Goal: Transaction & Acquisition: Purchase product/service

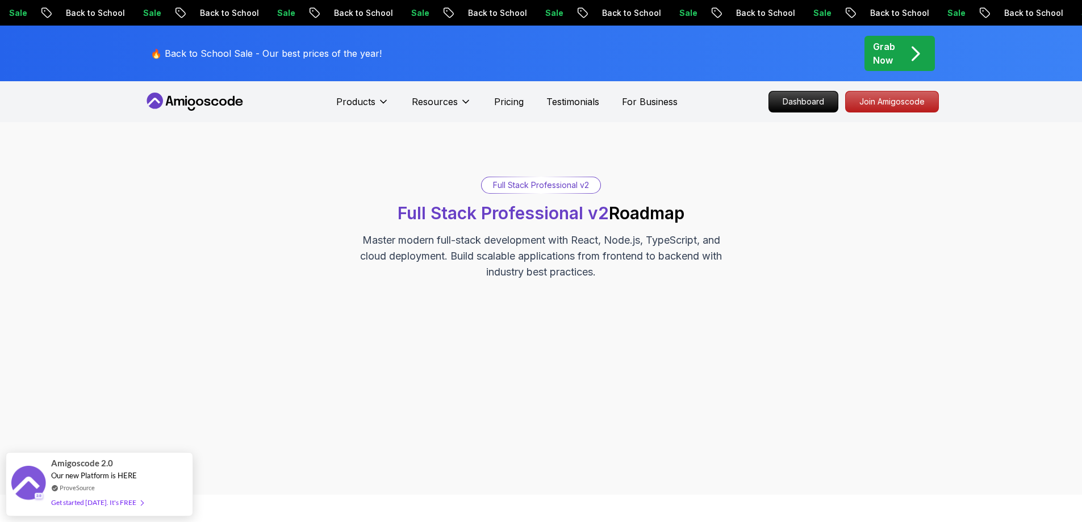
click at [914, 51] on icon "pre-order" at bounding box center [915, 54] width 22 height 22
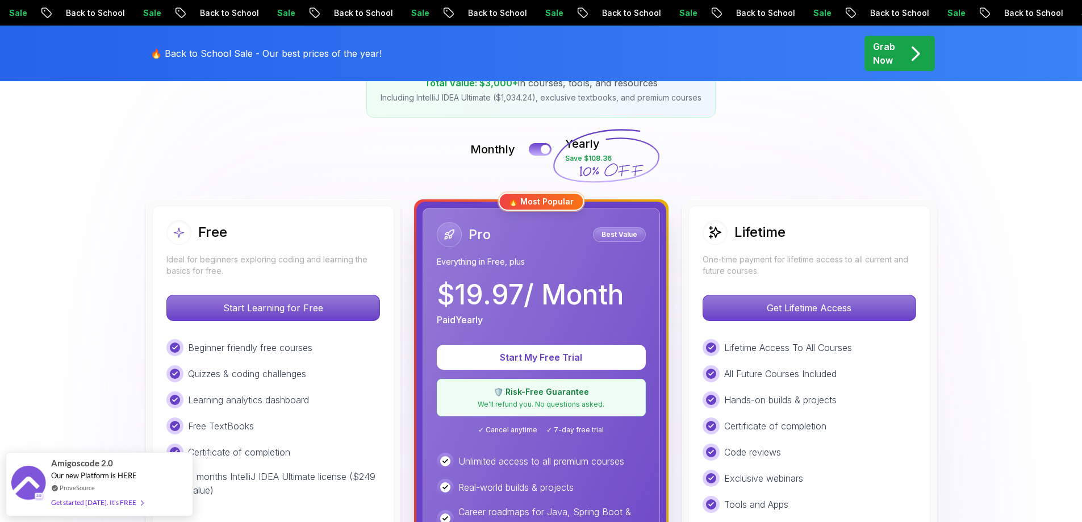
scroll to position [222, 0]
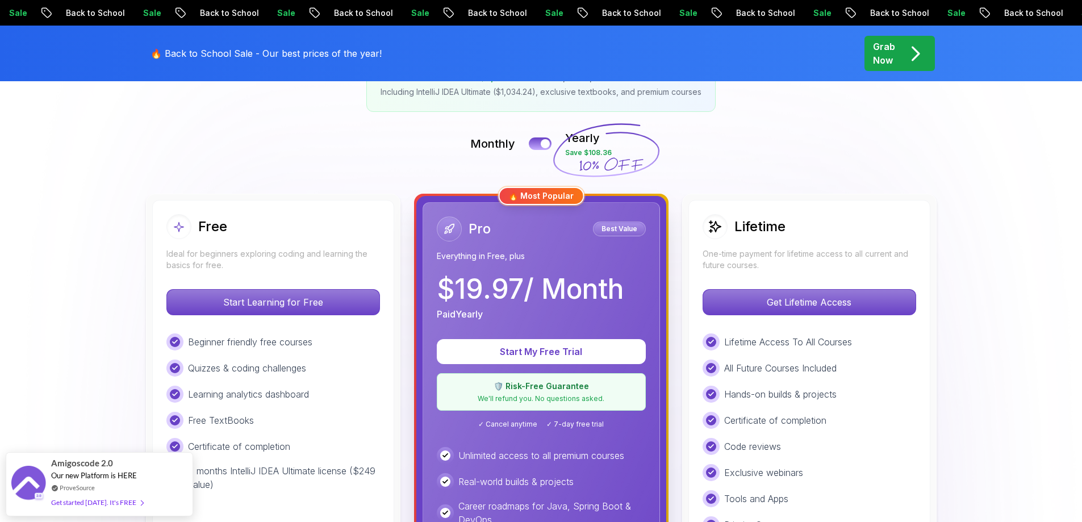
click at [587, 147] on icon at bounding box center [606, 151] width 109 height 100
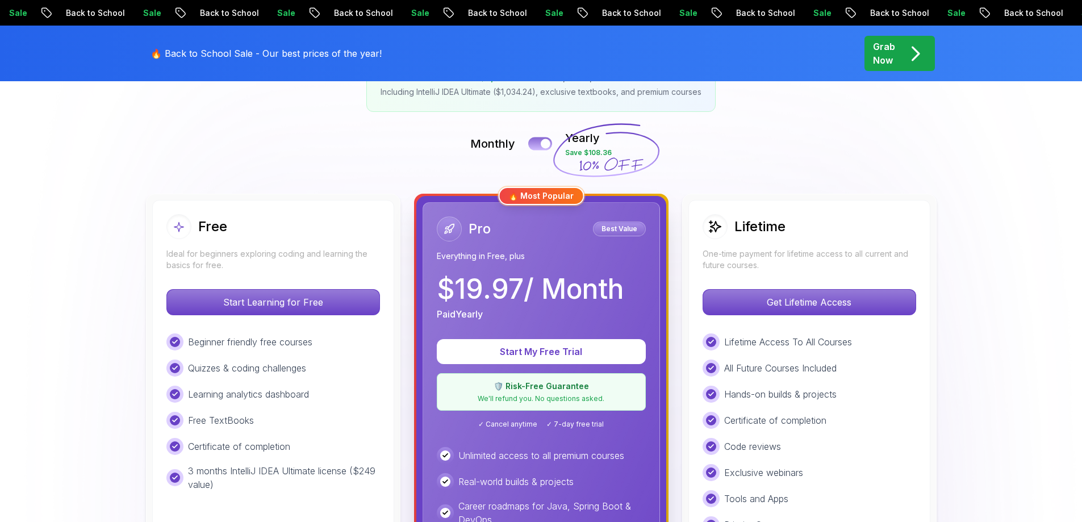
click at [542, 141] on div at bounding box center [546, 144] width 10 height 10
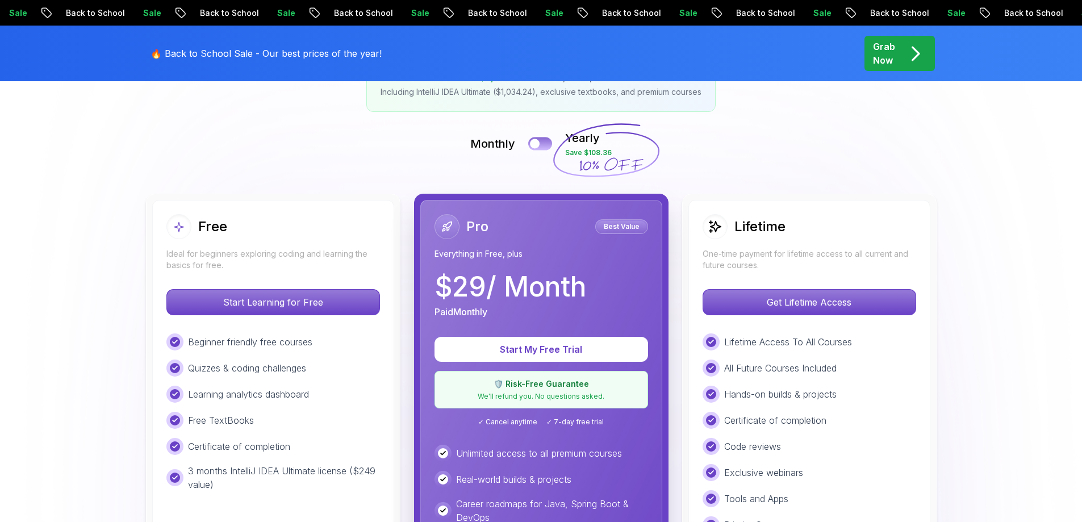
click at [542, 141] on button at bounding box center [540, 143] width 24 height 13
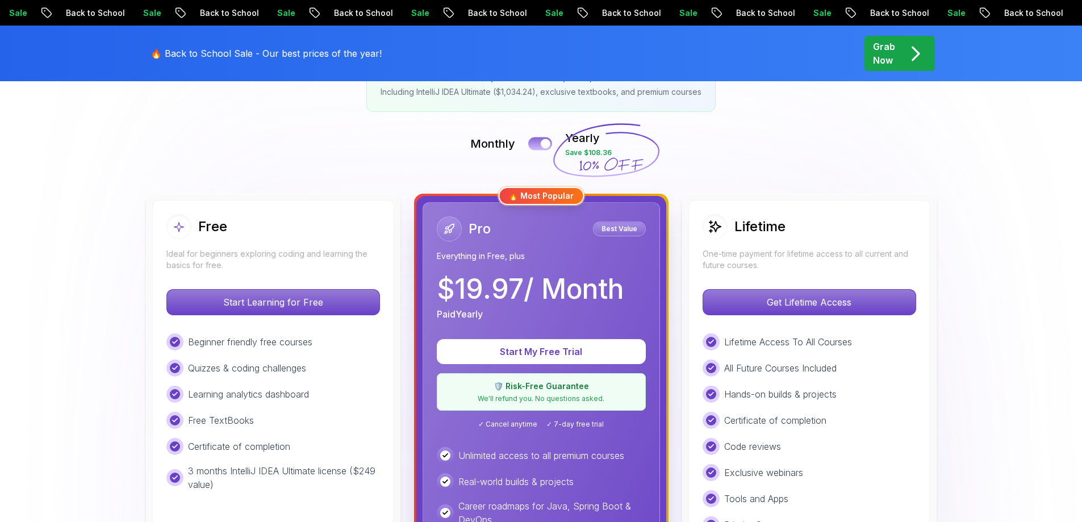
click at [542, 141] on div at bounding box center [546, 144] width 10 height 10
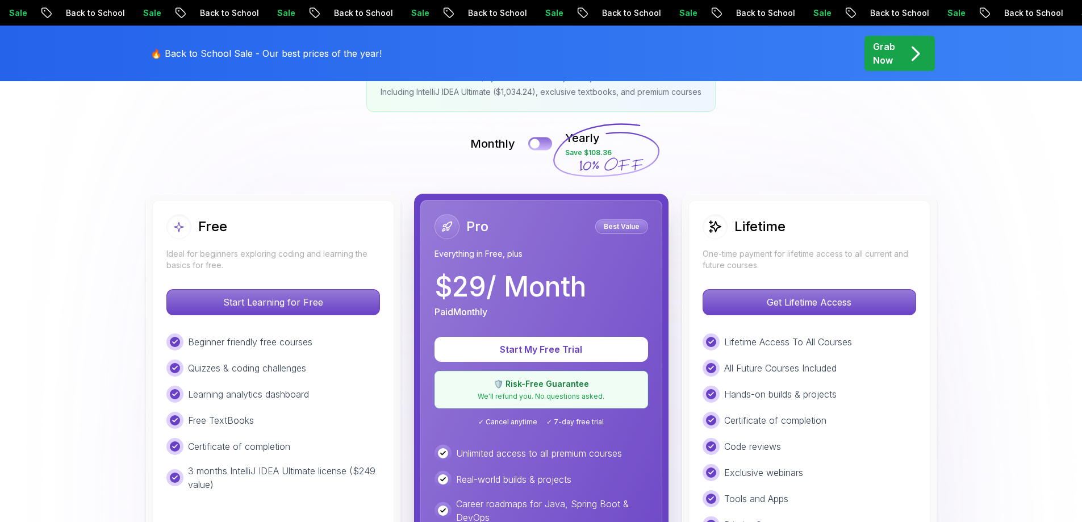
click at [542, 141] on button at bounding box center [540, 143] width 24 height 13
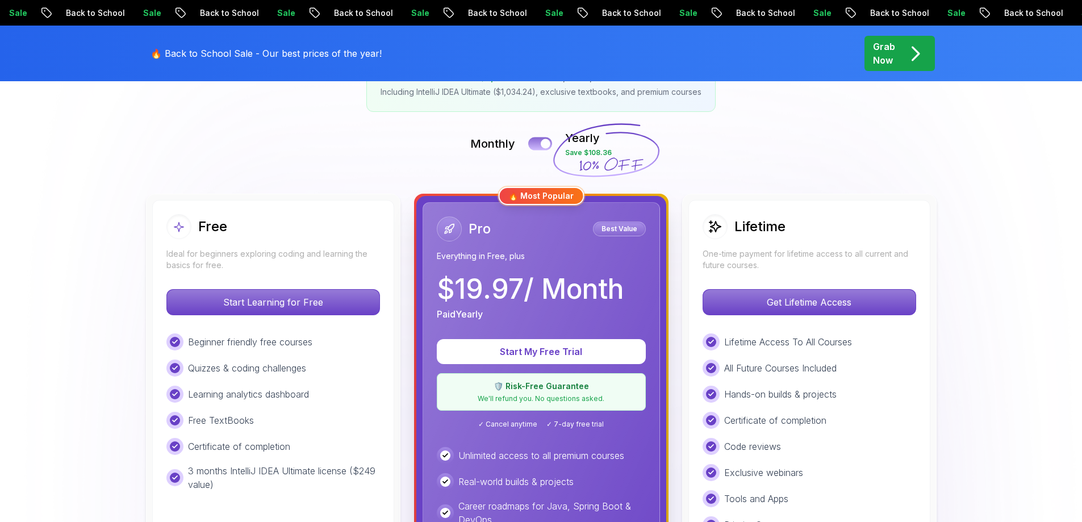
click at [542, 141] on div at bounding box center [546, 144] width 10 height 10
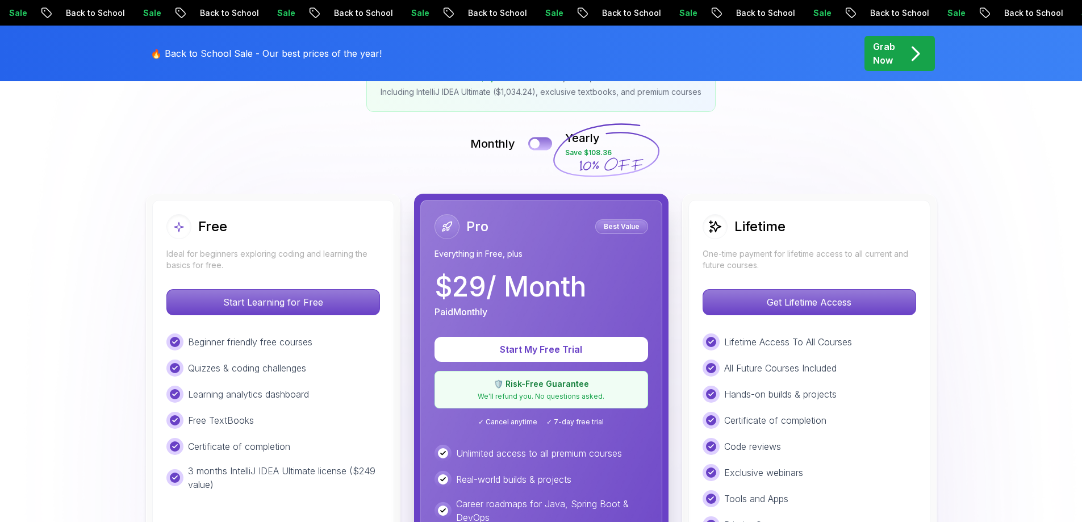
click at [542, 141] on button at bounding box center [540, 143] width 24 height 13
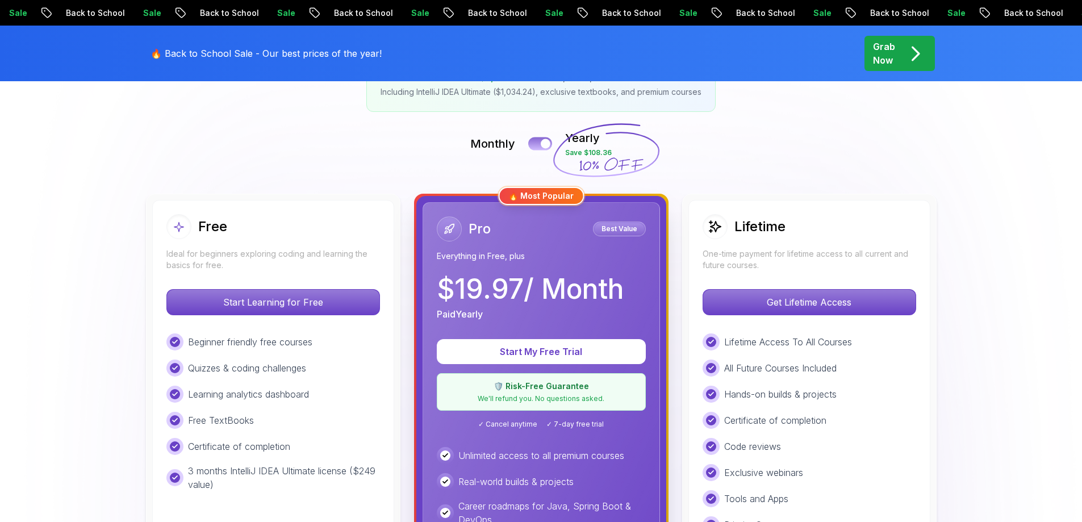
click at [542, 141] on div at bounding box center [546, 144] width 10 height 10
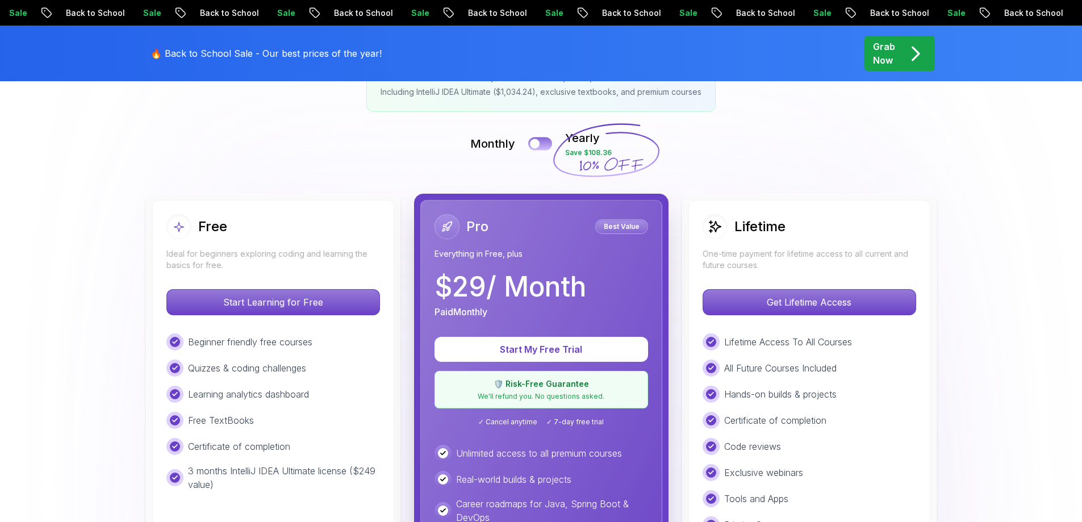
click at [542, 141] on button at bounding box center [540, 143] width 24 height 13
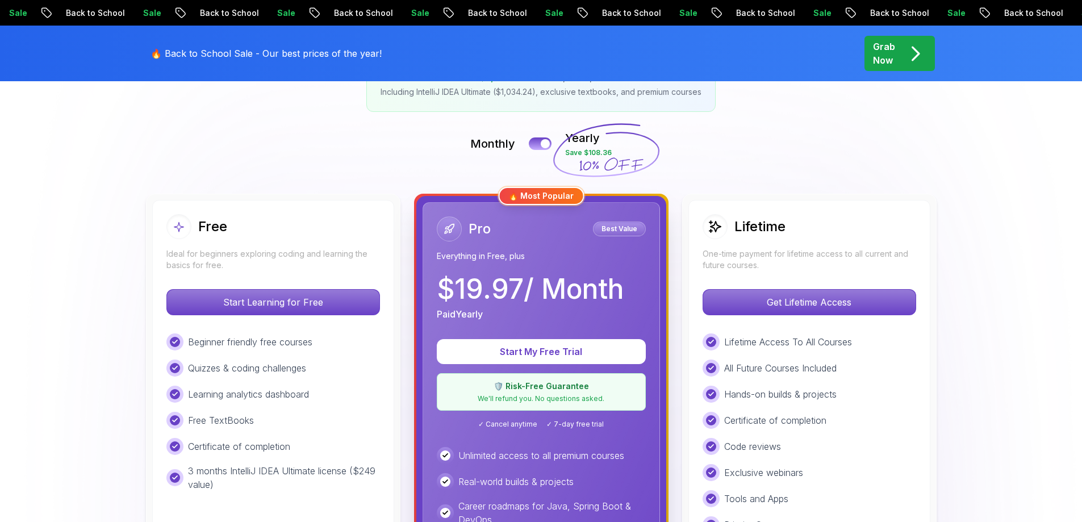
click at [745, 231] on h2 "Lifetime" at bounding box center [759, 227] width 51 height 18
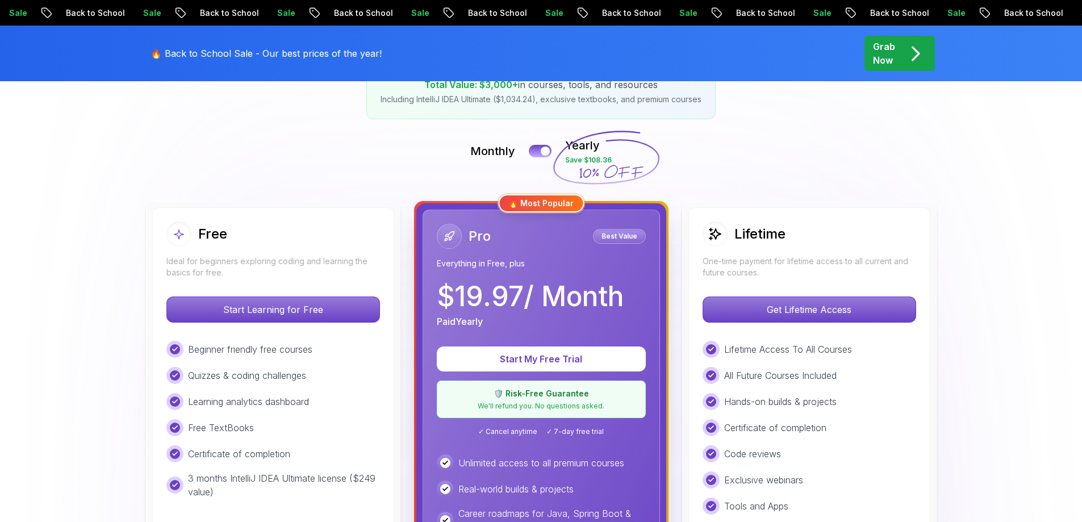
scroll to position [165, 0]
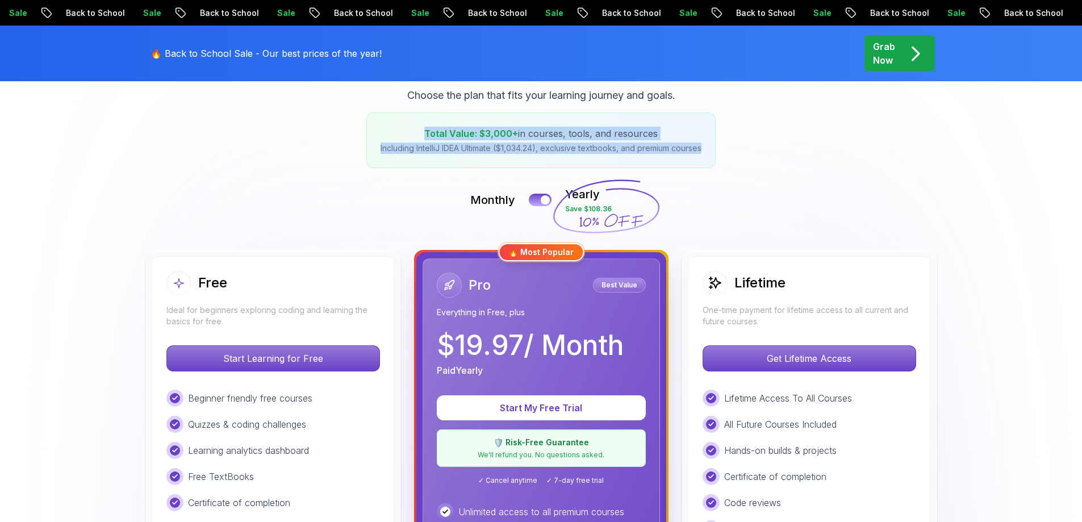
drag, startPoint x: 707, startPoint y: 154, endPoint x: 390, endPoint y: 128, distance: 318.0
click at [390, 128] on div "Total Value: $3,000+ in courses, tools, and resources Including IntelliJ IDEA U…" at bounding box center [540, 140] width 349 height 56
click at [369, 148] on div "Total Value: $3,000+ in courses, tools, and resources Including IntelliJ IDEA U…" at bounding box center [540, 140] width 349 height 56
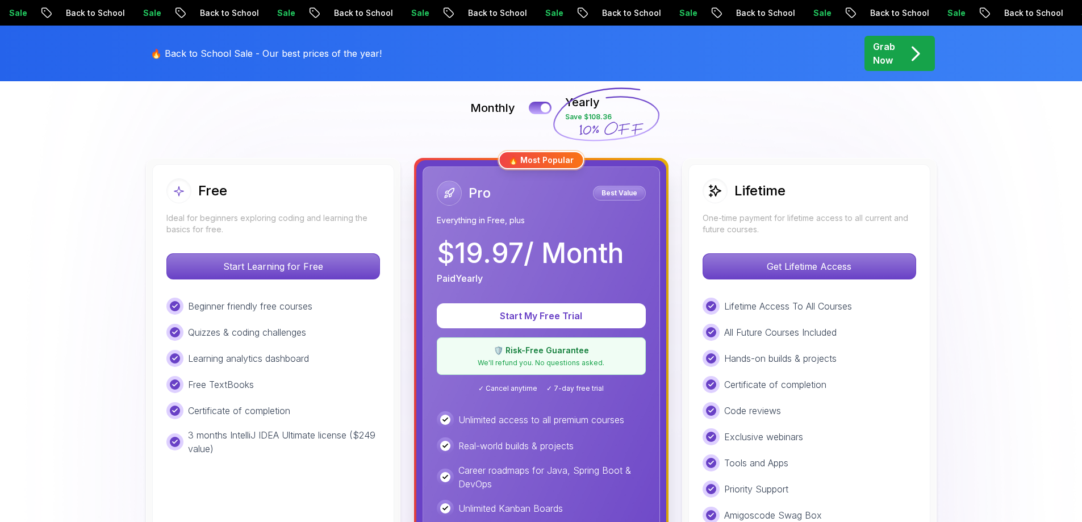
scroll to position [251, 0]
